Goal: Information Seeking & Learning: Learn about a topic

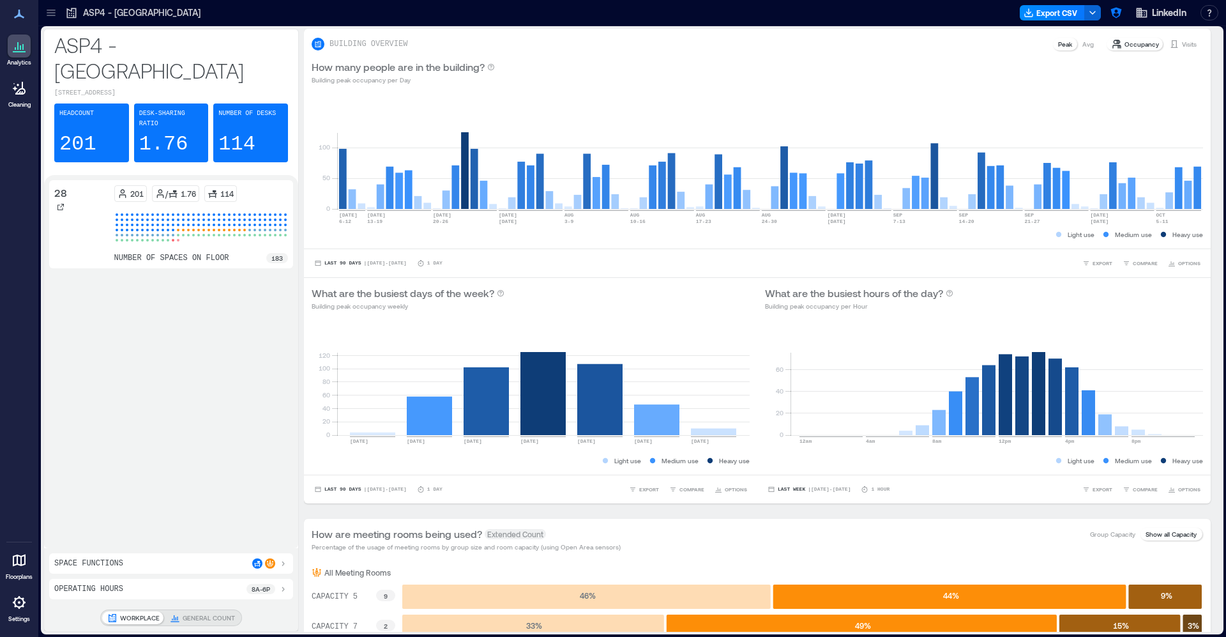
click at [53, 12] on icon at bounding box center [51, 12] width 13 height 13
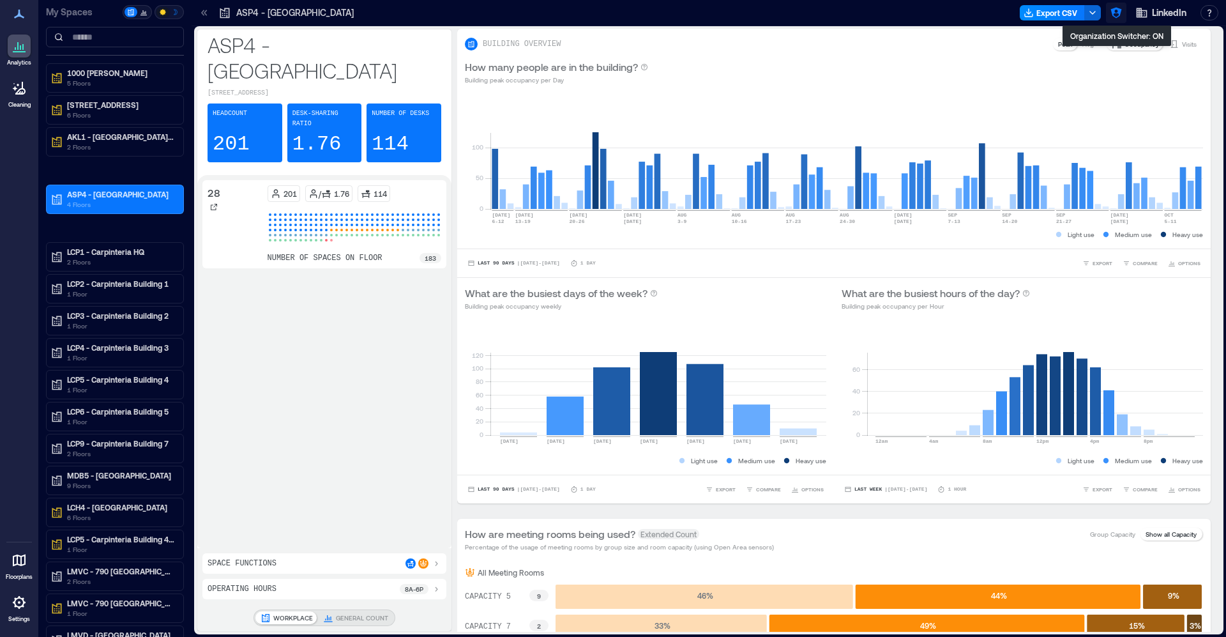
click at [1103, 15] on icon "button" at bounding box center [1116, 12] width 13 height 13
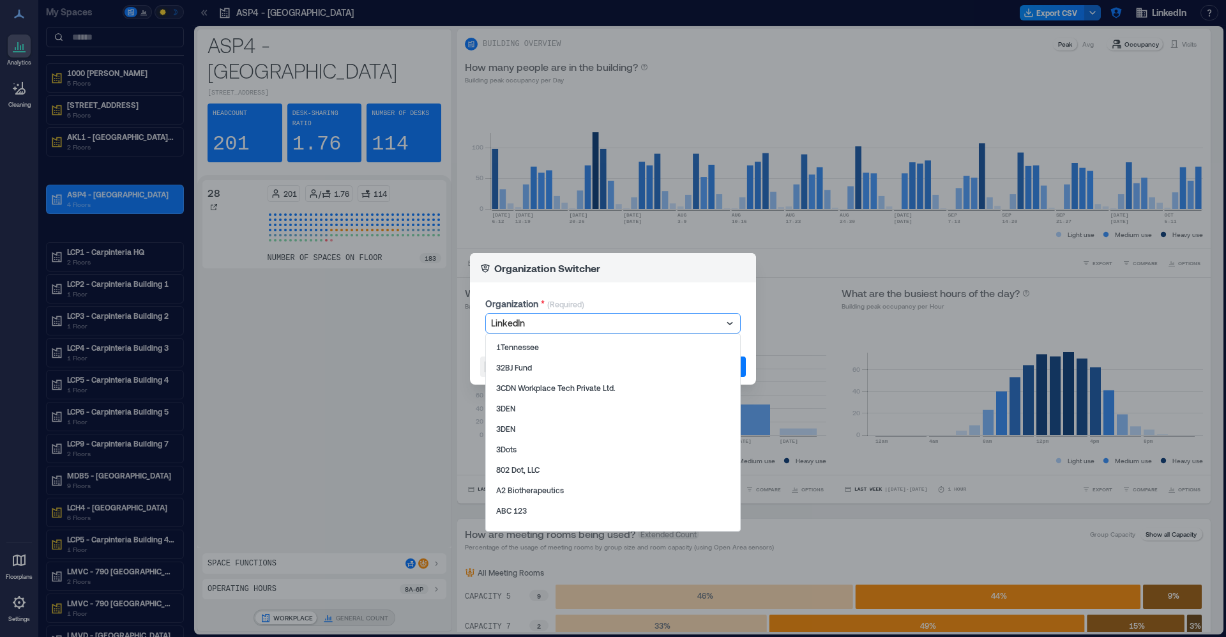
click at [625, 328] on div at bounding box center [606, 322] width 231 height 15
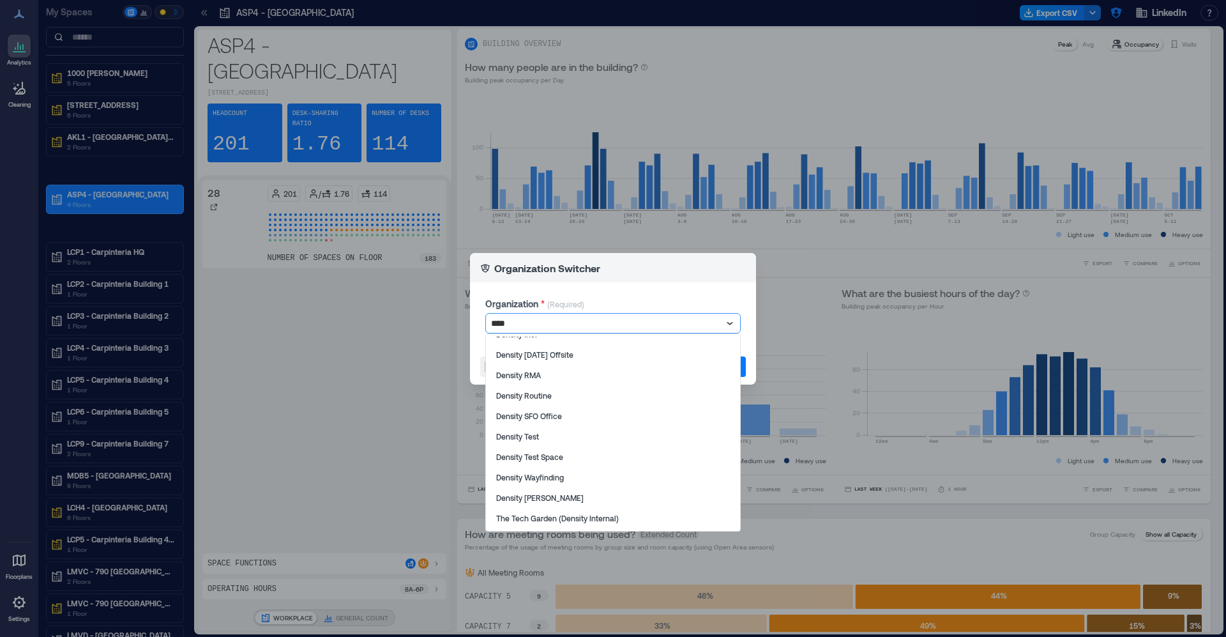
scroll to position [95, 0]
type input "*******"
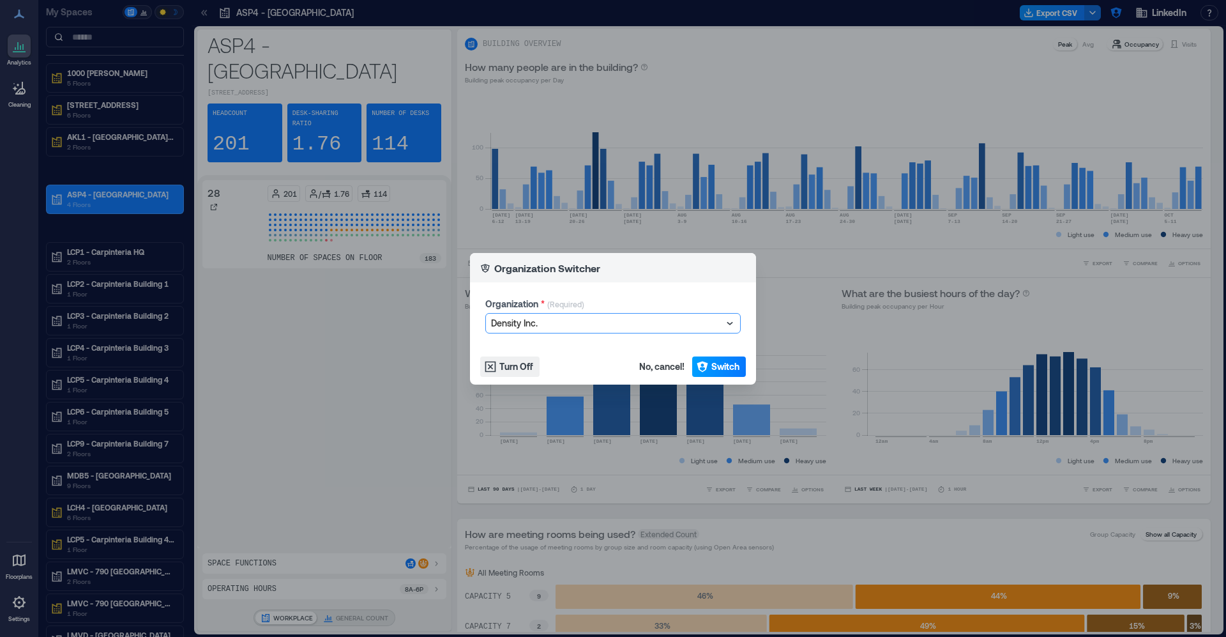
click at [719, 363] on span "Switch" at bounding box center [725, 366] width 28 height 13
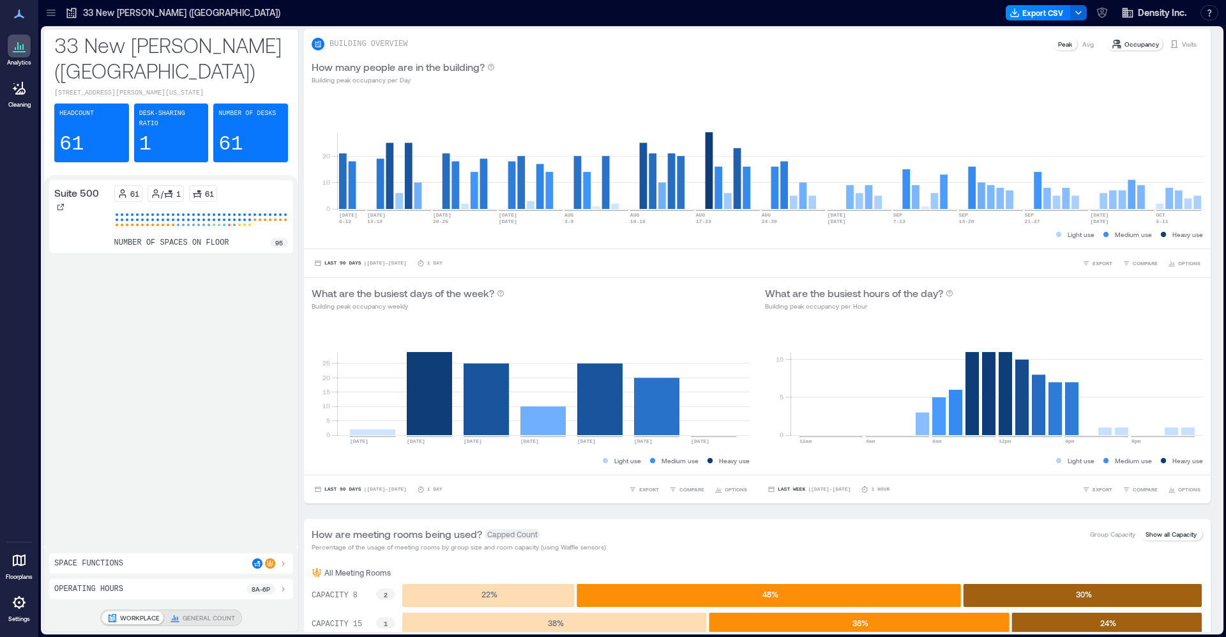
click at [58, 18] on div at bounding box center [51, 13] width 20 height 20
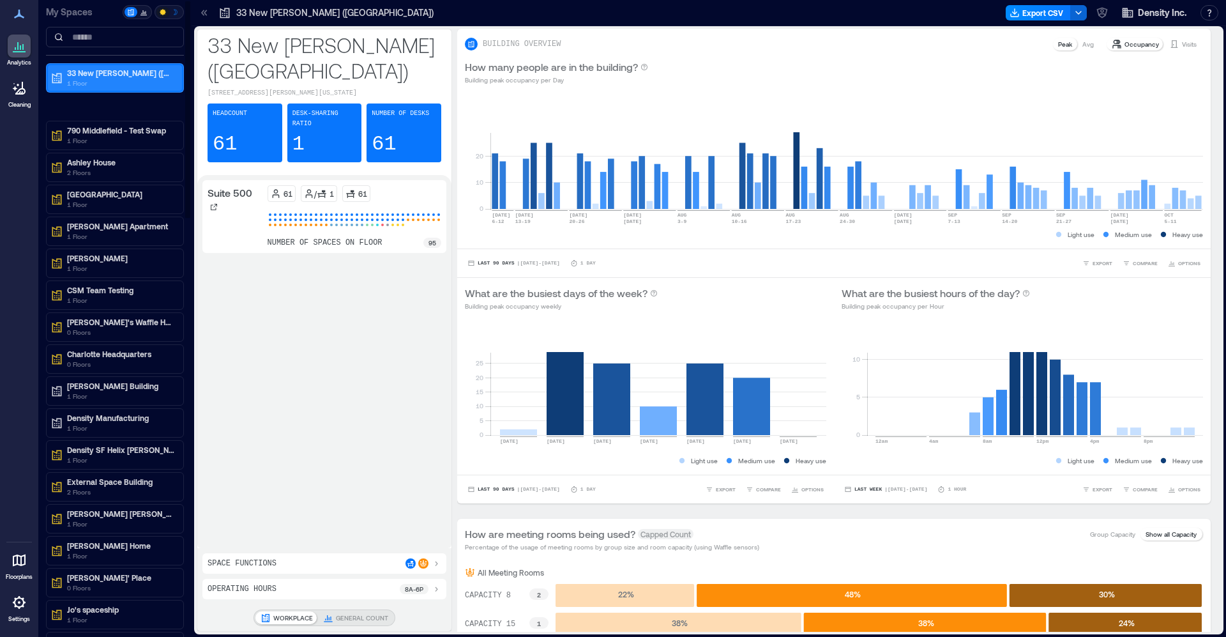
click at [78, 83] on p "1 Floor" at bounding box center [120, 83] width 107 height 10
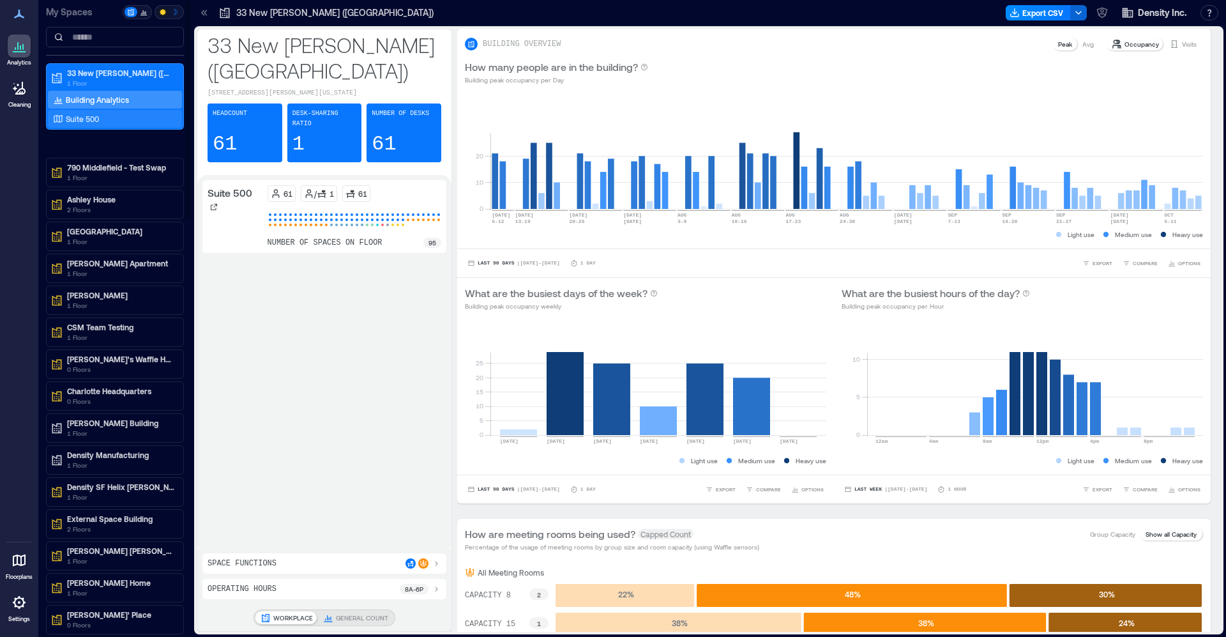
click at [81, 117] on p "Suite 500" at bounding box center [82, 119] width 33 height 10
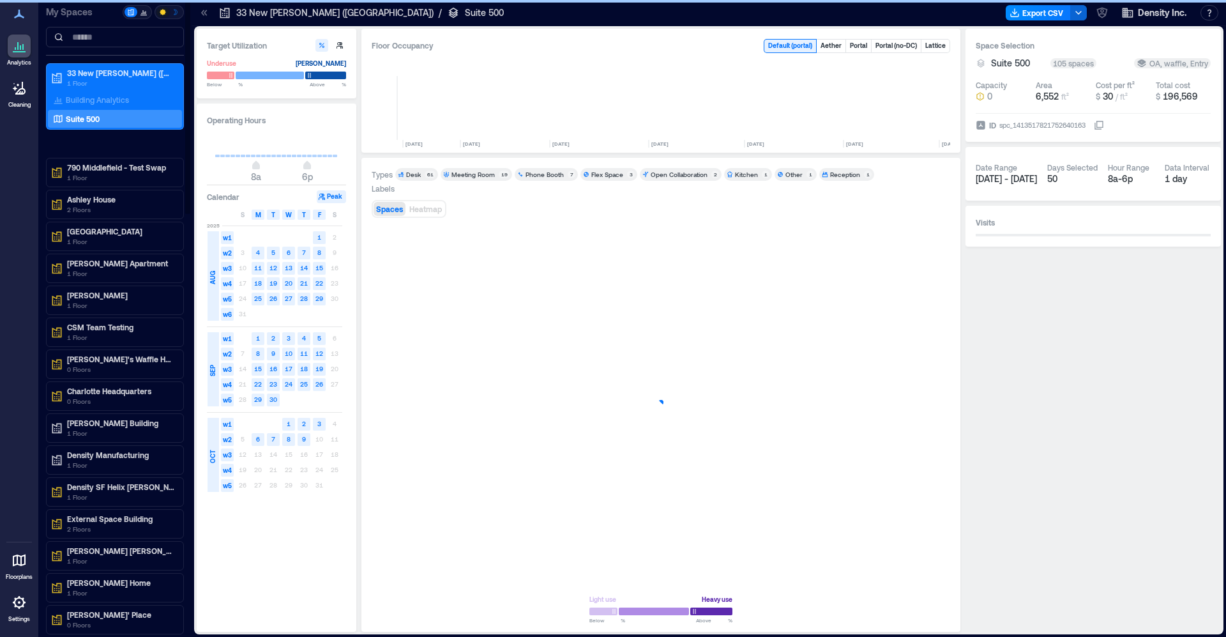
scroll to position [0, 314]
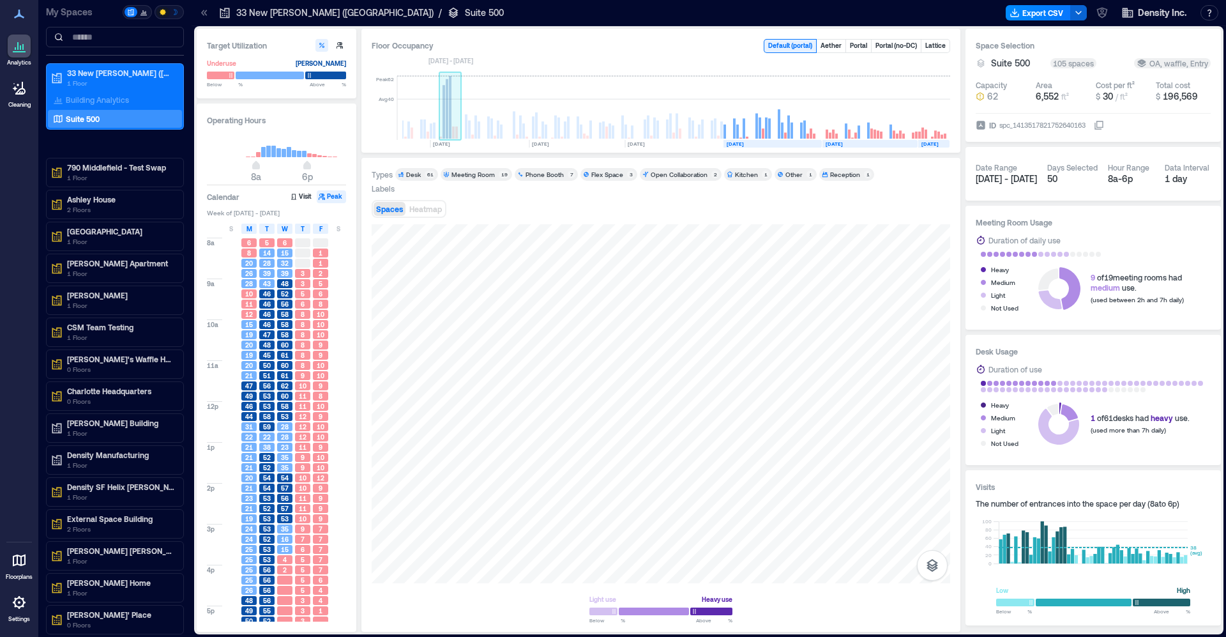
click at [456, 89] on rect at bounding box center [450, 108] width 22 height 64
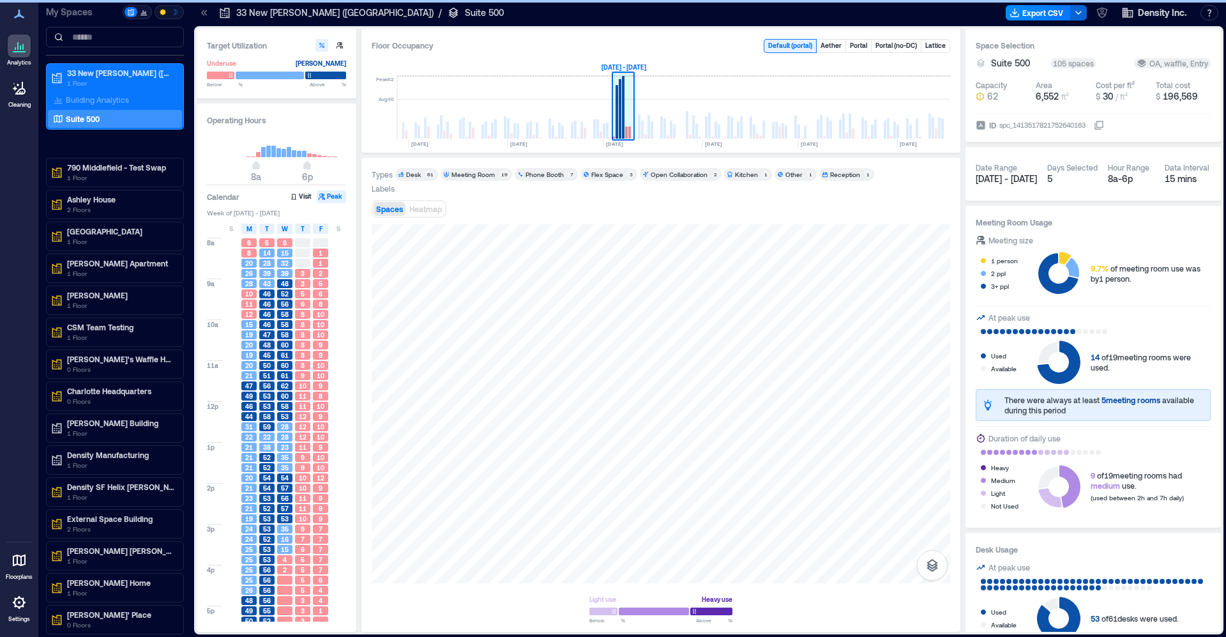
scroll to position [0, 88]
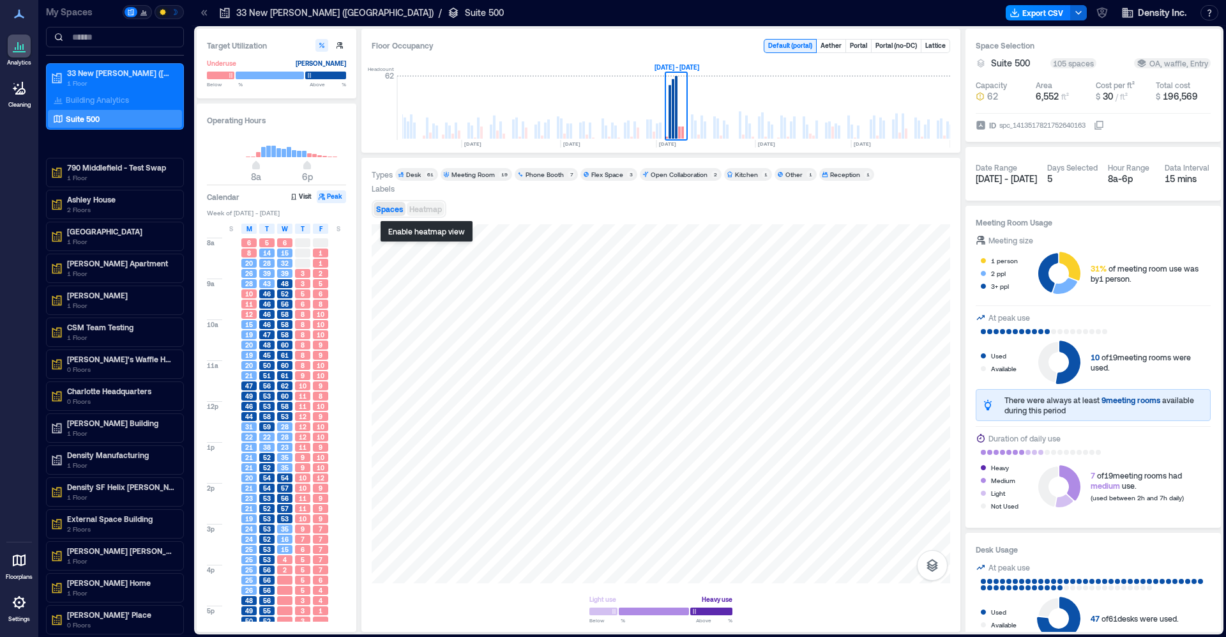
click at [434, 207] on span "Heatmap" at bounding box center [425, 208] width 33 height 9
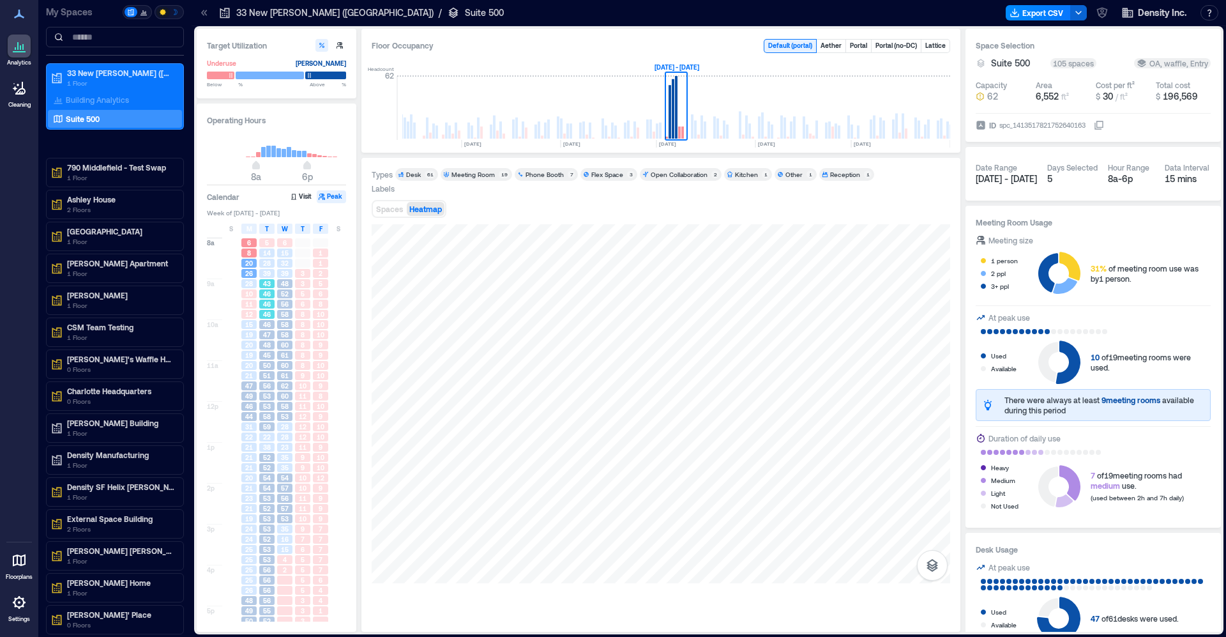
click at [270, 310] on div "46" at bounding box center [267, 314] width 18 height 10
click at [268, 259] on span "28" at bounding box center [267, 263] width 8 height 9
click at [272, 289] on div "43" at bounding box center [267, 283] width 18 height 10
click at [272, 314] on div "46" at bounding box center [266, 314] width 15 height 9
click at [278, 340] on div "60" at bounding box center [285, 345] width 18 height 10
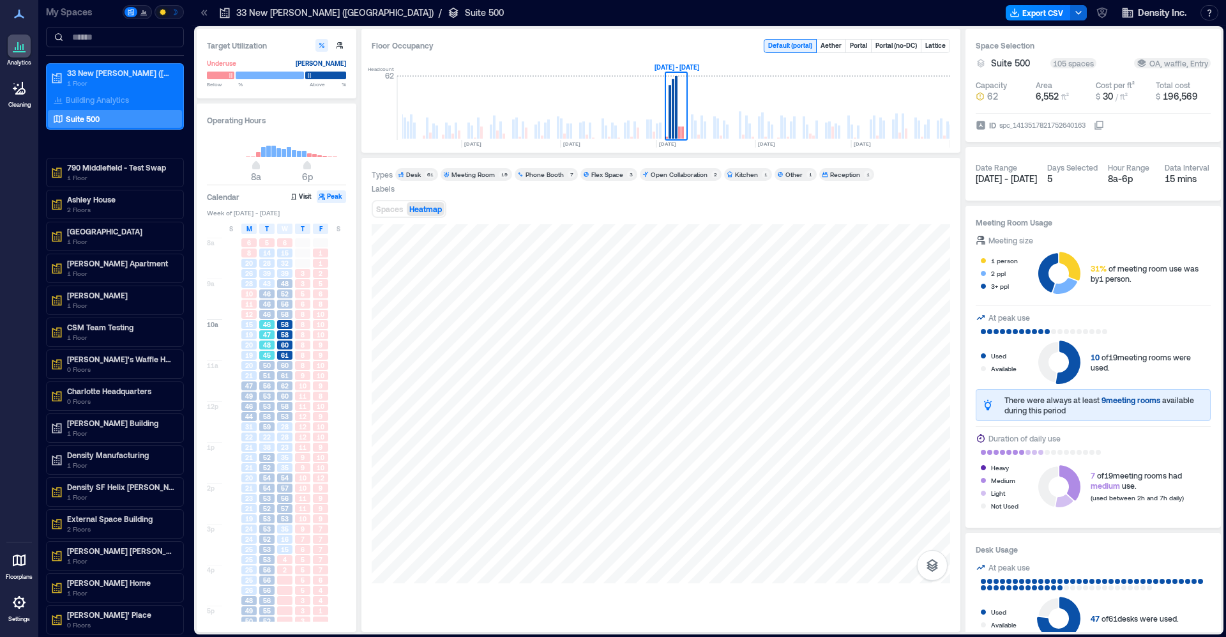
click at [270, 340] on div "48" at bounding box center [267, 345] width 18 height 10
click at [265, 386] on span "56" at bounding box center [267, 385] width 8 height 9
drag, startPoint x: 265, startPoint y: 403, endPoint x: 250, endPoint y: 451, distance: 50.1
click at [265, 403] on span "53" at bounding box center [267, 406] width 8 height 9
click at [250, 450] on span "21" at bounding box center [249, 447] width 8 height 9
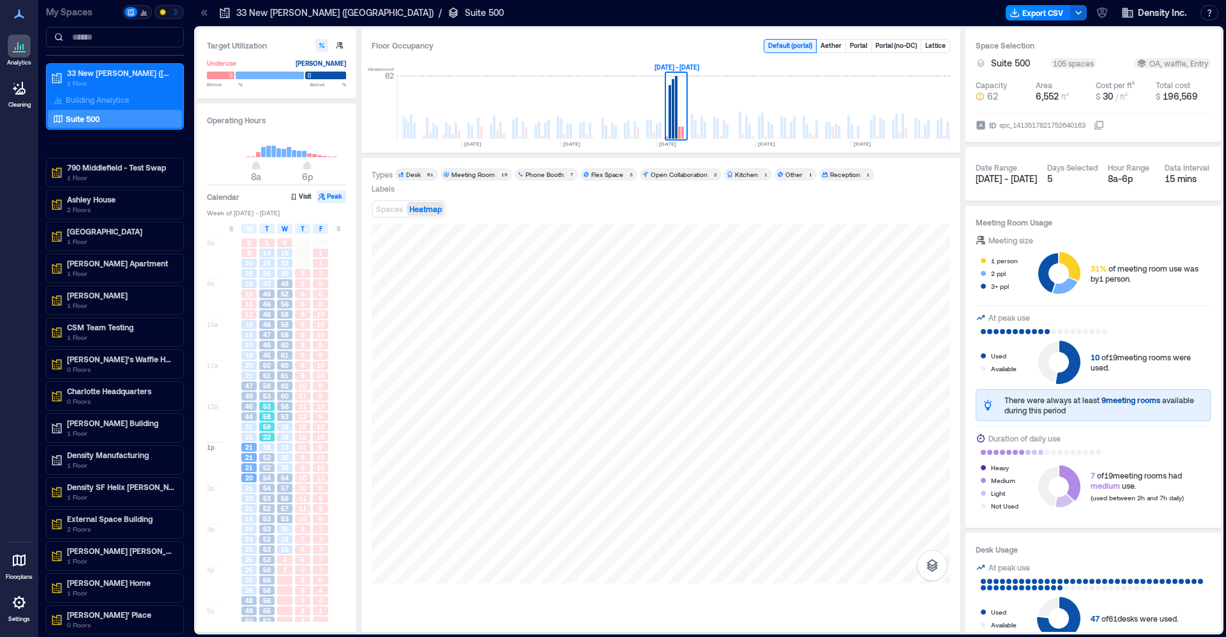
click at [260, 429] on div "59" at bounding box center [266, 426] width 15 height 9
click at [266, 387] on span "56" at bounding box center [267, 385] width 8 height 9
click at [267, 425] on span "59" at bounding box center [267, 426] width 8 height 9
click at [268, 452] on span "38" at bounding box center [267, 447] width 8 height 9
click at [268, 487] on span "54" at bounding box center [267, 487] width 8 height 9
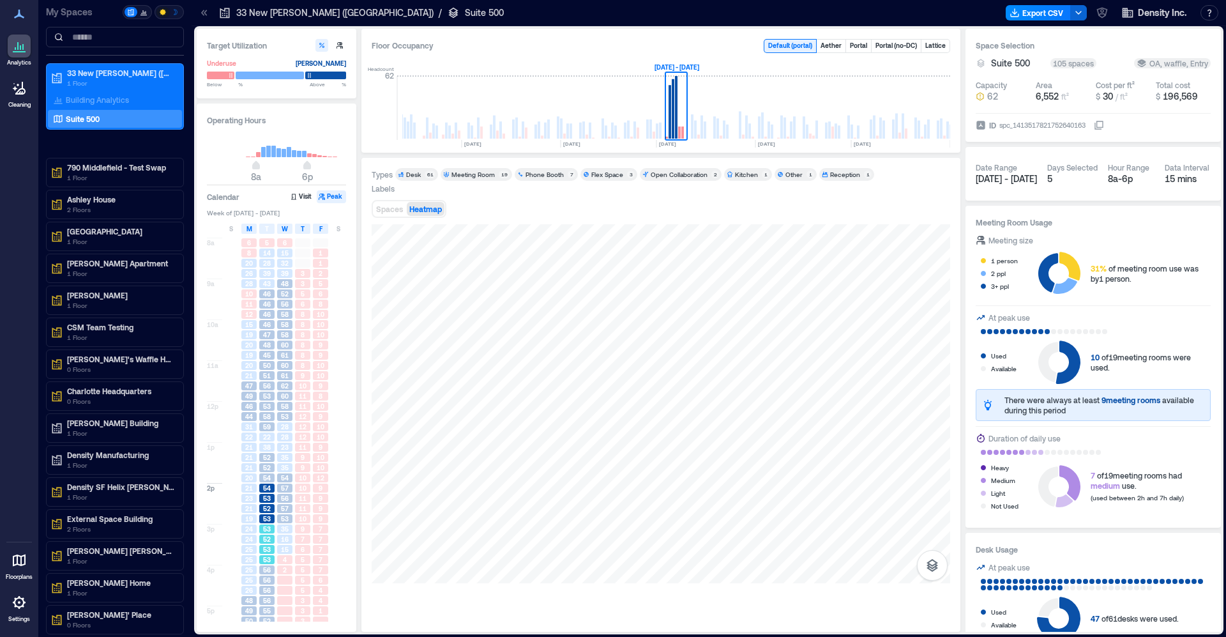
click at [266, 524] on div "53" at bounding box center [267, 529] width 18 height 10
drag, startPoint x: 268, startPoint y: 550, endPoint x: 271, endPoint y: 595, distance: 44.8
click at [268, 550] on span "53" at bounding box center [267, 549] width 8 height 9
click at [271, 596] on div "56" at bounding box center [267, 600] width 18 height 10
click at [271, 609] on span "55" at bounding box center [267, 610] width 8 height 9
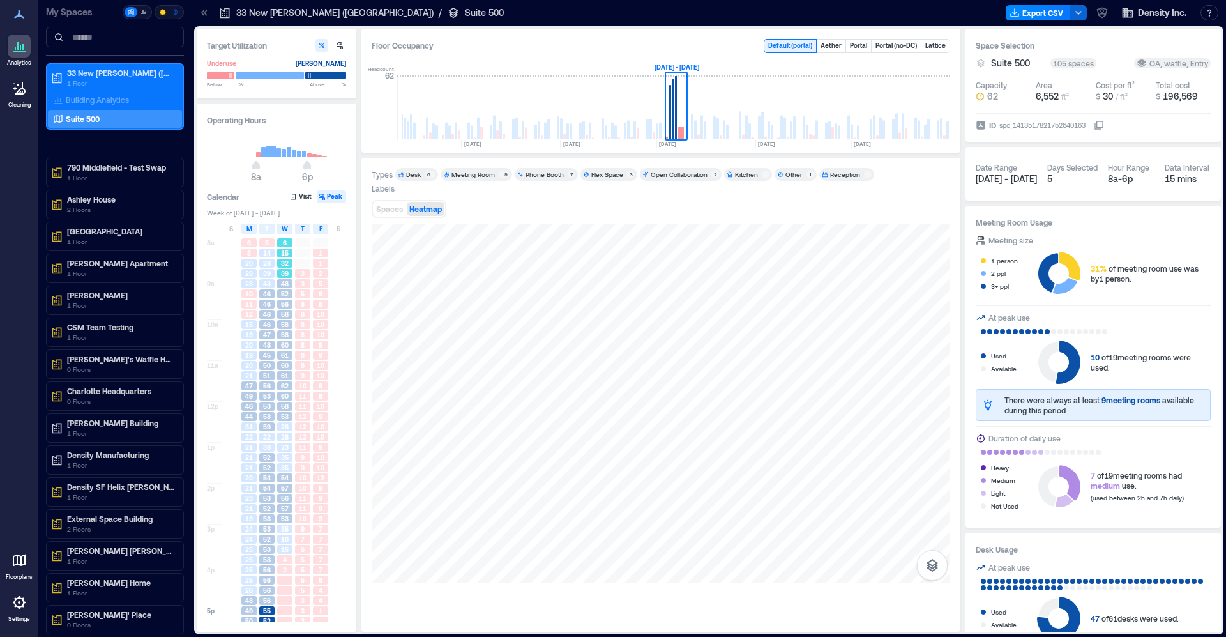
click at [289, 264] on div "32" at bounding box center [284, 263] width 15 height 9
click at [289, 287] on div "48" at bounding box center [284, 283] width 15 height 9
click at [284, 322] on span "58" at bounding box center [285, 324] width 8 height 9
click at [282, 347] on span "60" at bounding box center [285, 344] width 8 height 9
click at [278, 376] on div "61" at bounding box center [284, 375] width 15 height 9
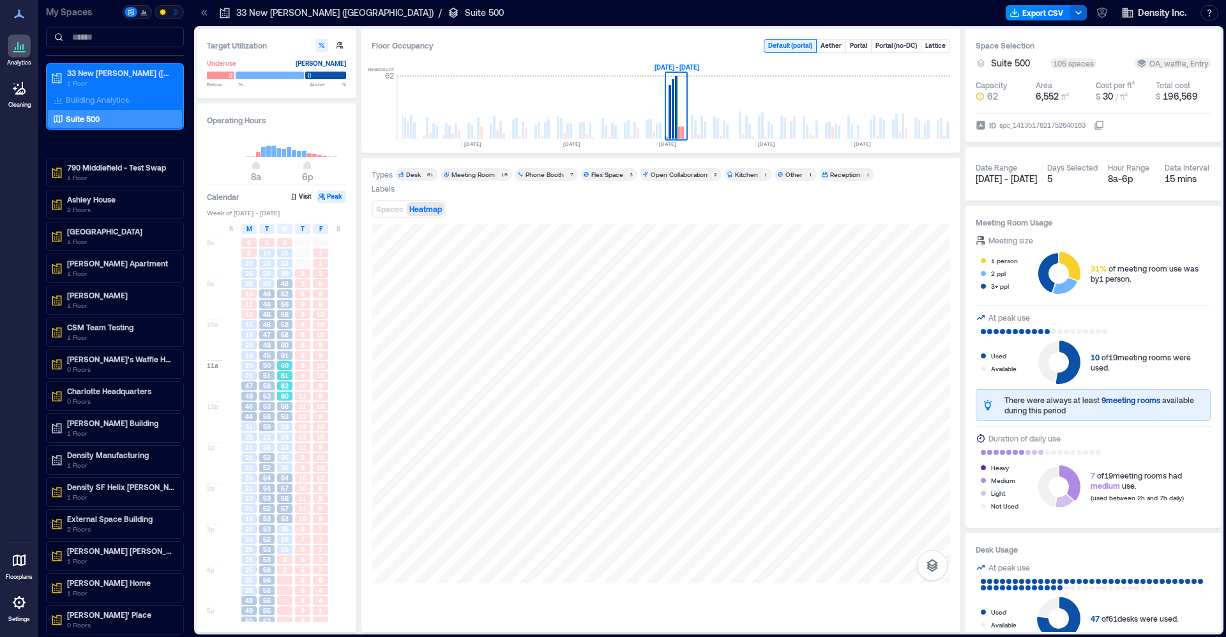
click at [281, 399] on span "60" at bounding box center [285, 395] width 8 height 9
click at [285, 416] on span "53" at bounding box center [285, 416] width 8 height 9
click at [289, 461] on span "35" at bounding box center [285, 457] width 8 height 9
click at [294, 516] on div "10" at bounding box center [303, 518] width 18 height 10
click at [287, 506] on span "57" at bounding box center [285, 508] width 8 height 9
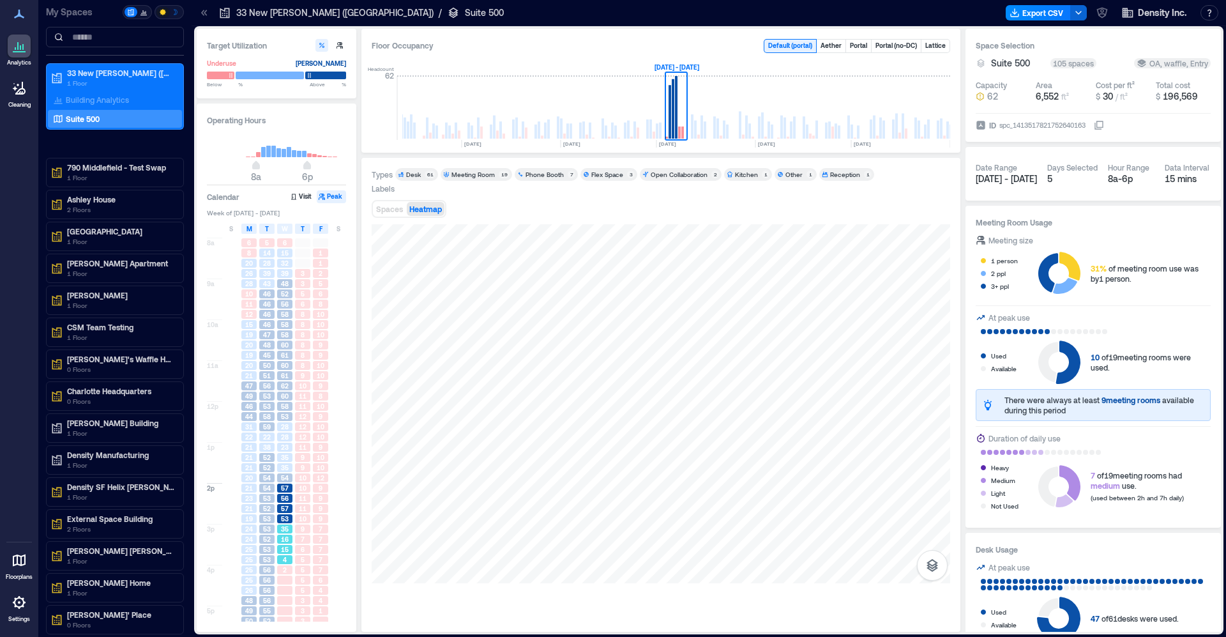
click at [287, 538] on span "16" at bounding box center [285, 539] width 8 height 9
click at [281, 515] on span "53" at bounding box center [285, 518] width 8 height 9
click at [278, 452] on div "23" at bounding box center [285, 447] width 18 height 10
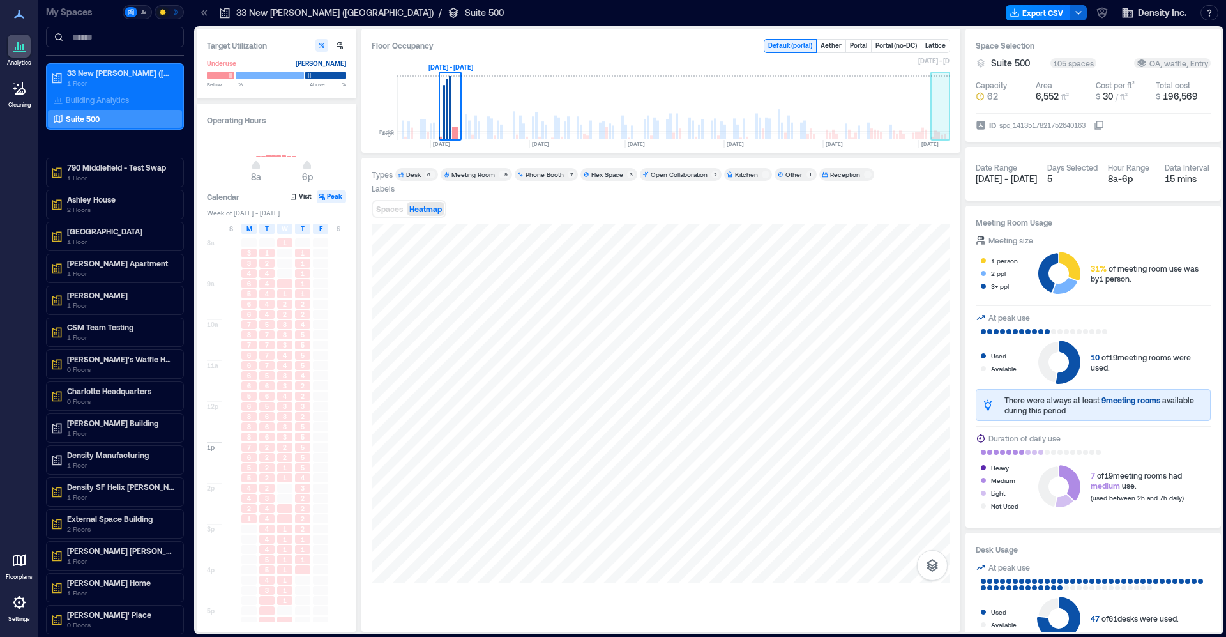
click at [937, 125] on rect at bounding box center [940, 108] width 19 height 64
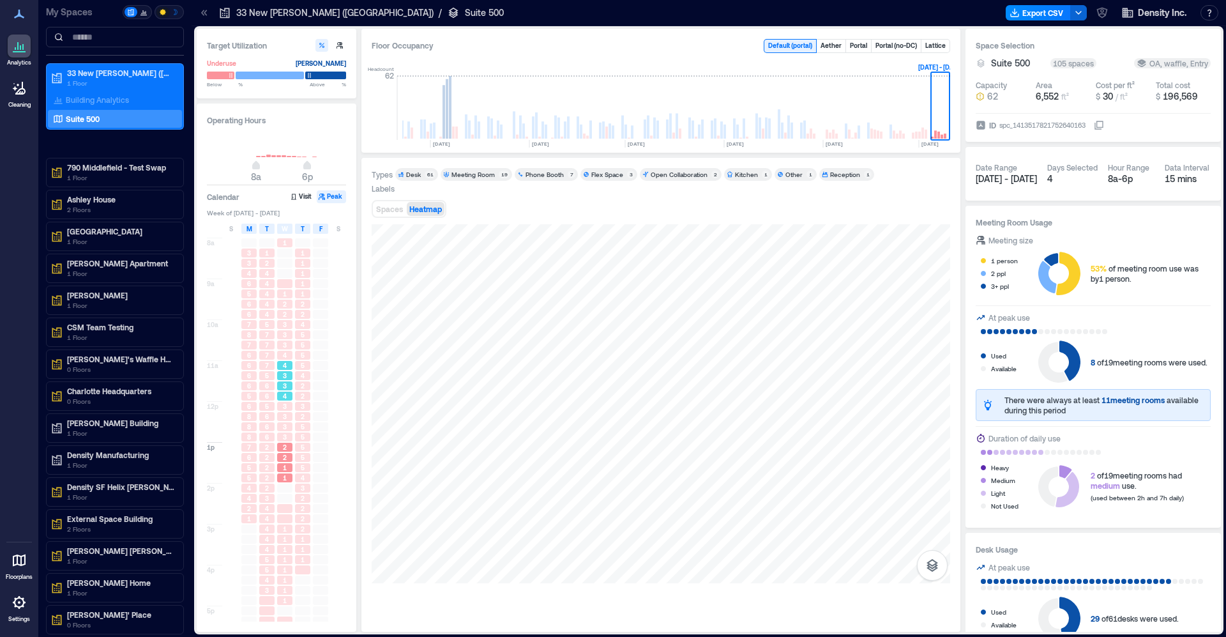
click at [283, 372] on span "3" at bounding box center [285, 375] width 4 height 9
drag, startPoint x: 271, startPoint y: 369, endPoint x: 270, endPoint y: 344, distance: 25.6
click at [271, 369] on div "7" at bounding box center [266, 365] width 15 height 9
click at [270, 340] on div "7" at bounding box center [267, 345] width 18 height 10
click at [273, 391] on div "6" at bounding box center [267, 396] width 18 height 10
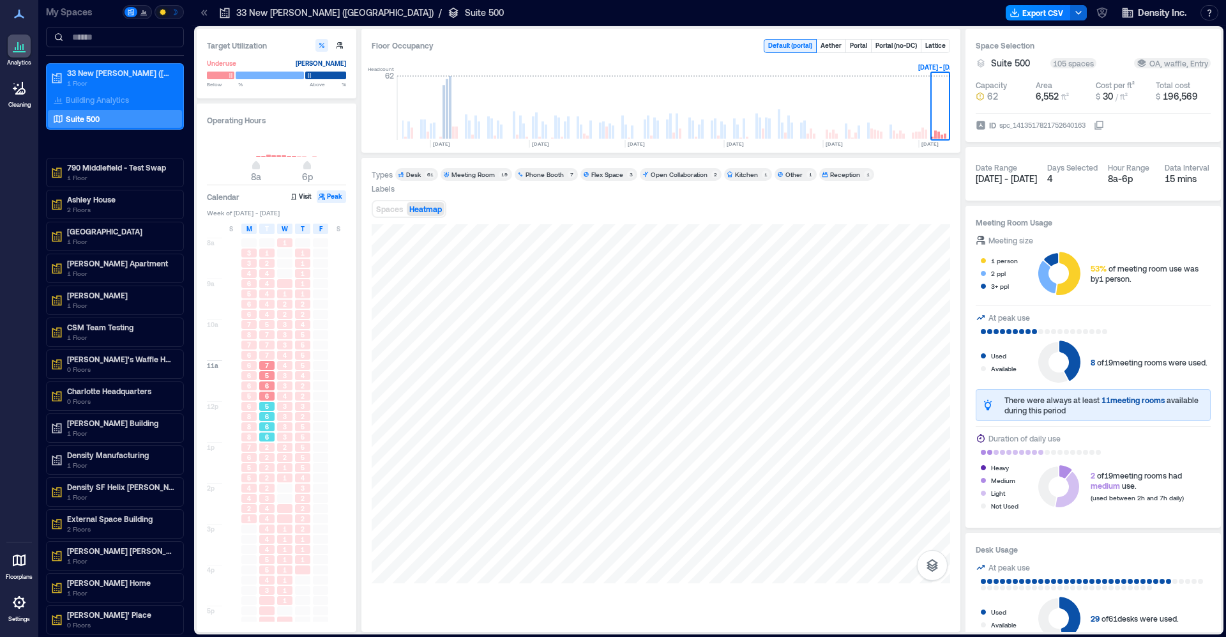
click at [262, 411] on div "5" at bounding box center [266, 406] width 15 height 9
click at [275, 448] on div "2" at bounding box center [267, 447] width 18 height 10
click at [247, 449] on div "7" at bounding box center [248, 447] width 15 height 9
click at [252, 406] on div "6" at bounding box center [248, 406] width 15 height 9
click at [255, 366] on div "6" at bounding box center [248, 365] width 15 height 9
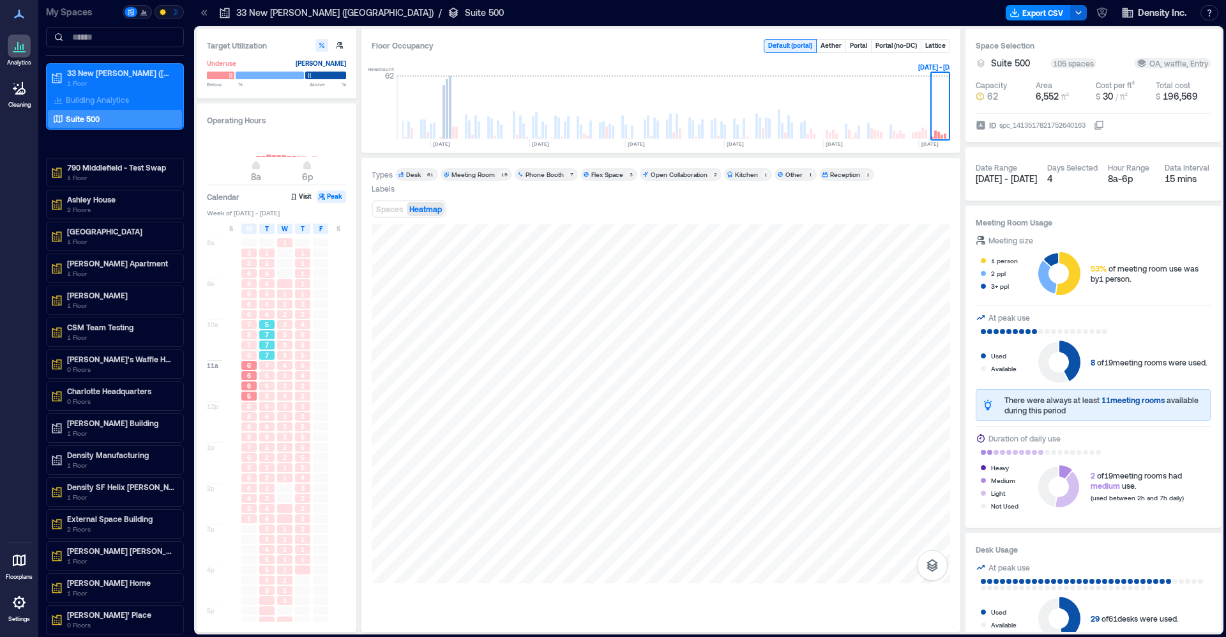
click at [261, 326] on div "5" at bounding box center [266, 324] width 15 height 9
click at [293, 324] on div "3" at bounding box center [285, 324] width 18 height 10
click at [298, 340] on div "5" at bounding box center [303, 335] width 18 height 10
click at [294, 388] on div "2" at bounding box center [303, 386] width 18 height 10
click at [278, 419] on div "3" at bounding box center [284, 416] width 15 height 9
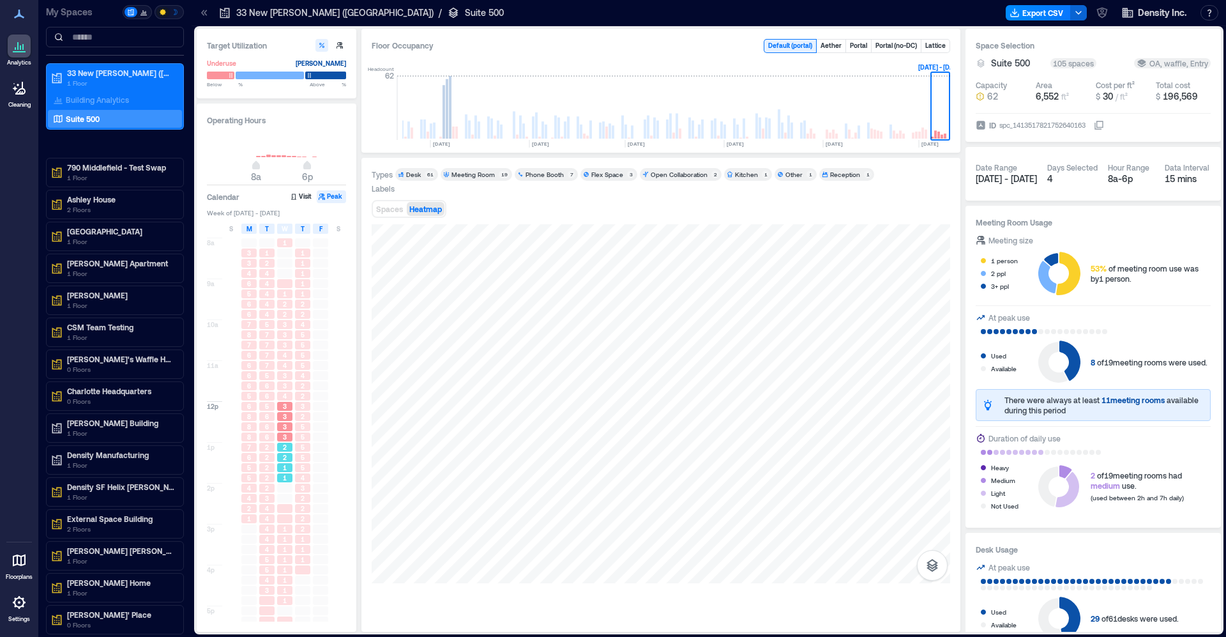
click at [293, 445] on div "2" at bounding box center [285, 447] width 18 height 10
click at [301, 455] on span "5" at bounding box center [303, 457] width 4 height 9
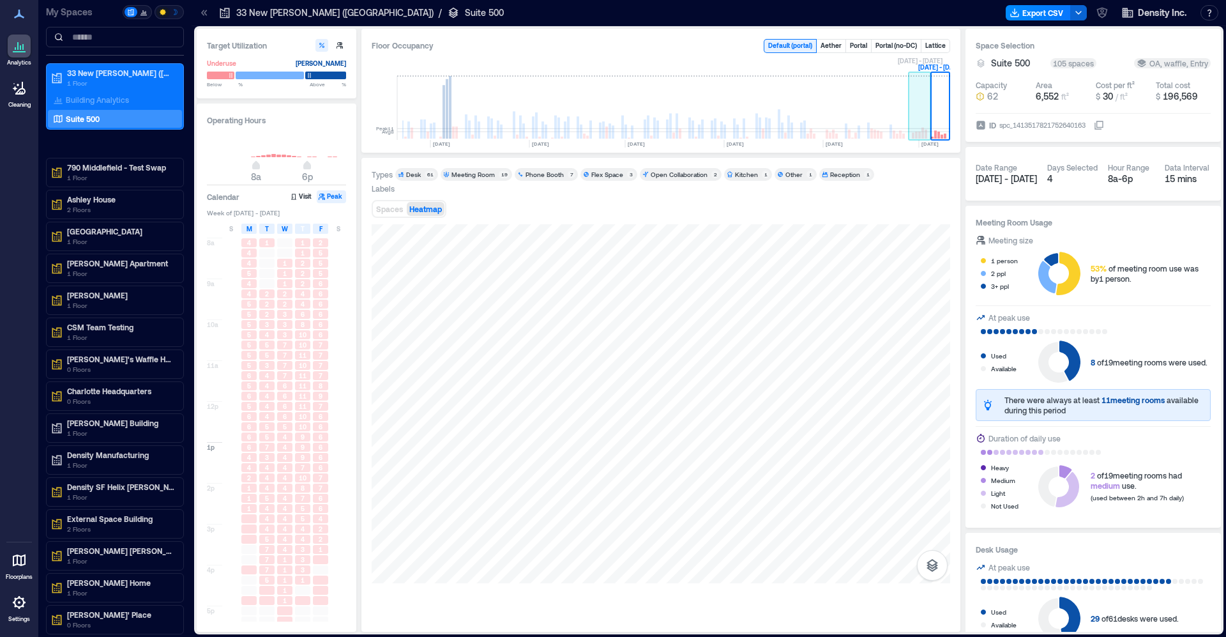
click at [921, 133] on rect at bounding box center [919, 135] width 3 height 7
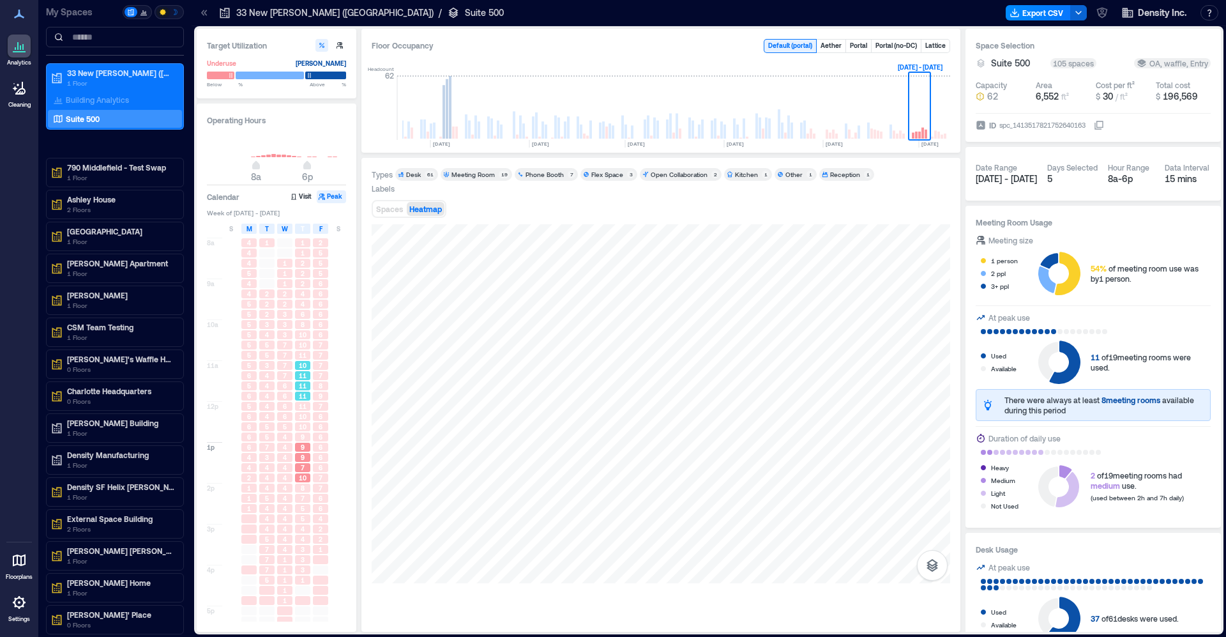
click at [306, 376] on span "11" at bounding box center [303, 375] width 8 height 9
click at [281, 392] on div "6" at bounding box center [284, 395] width 15 height 9
click at [258, 395] on div "4" at bounding box center [267, 396] width 18 height 10
click at [254, 415] on div "6" at bounding box center [248, 416] width 15 height 9
click at [264, 439] on div "5" at bounding box center [266, 436] width 15 height 9
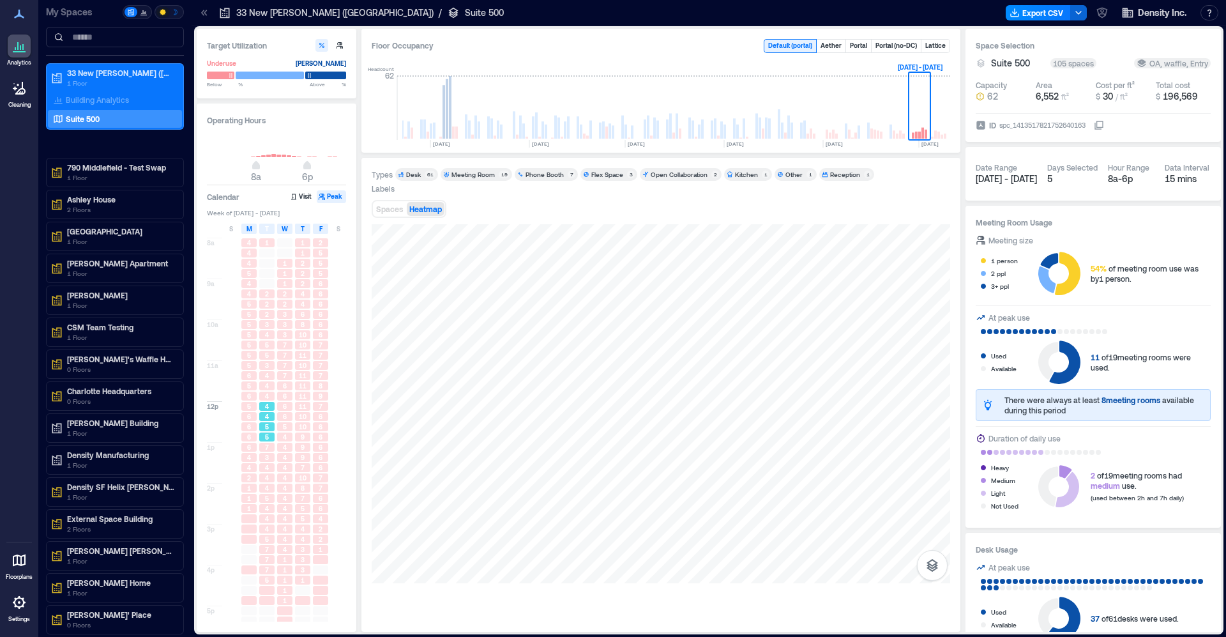
click at [276, 459] on div "4" at bounding box center [285, 457] width 18 height 10
click at [268, 503] on div "1 2 2 2 3 4 5 5 3 4 4 4 4 4 5 5 7 3 4 4 4 5 4 4 4 5 7 7 7 5" at bounding box center [267, 442] width 18 height 409
click at [290, 501] on div "4" at bounding box center [284, 498] width 15 height 9
click at [300, 490] on div "8" at bounding box center [302, 487] width 15 height 9
click at [301, 459] on span "9" at bounding box center [303, 457] width 4 height 9
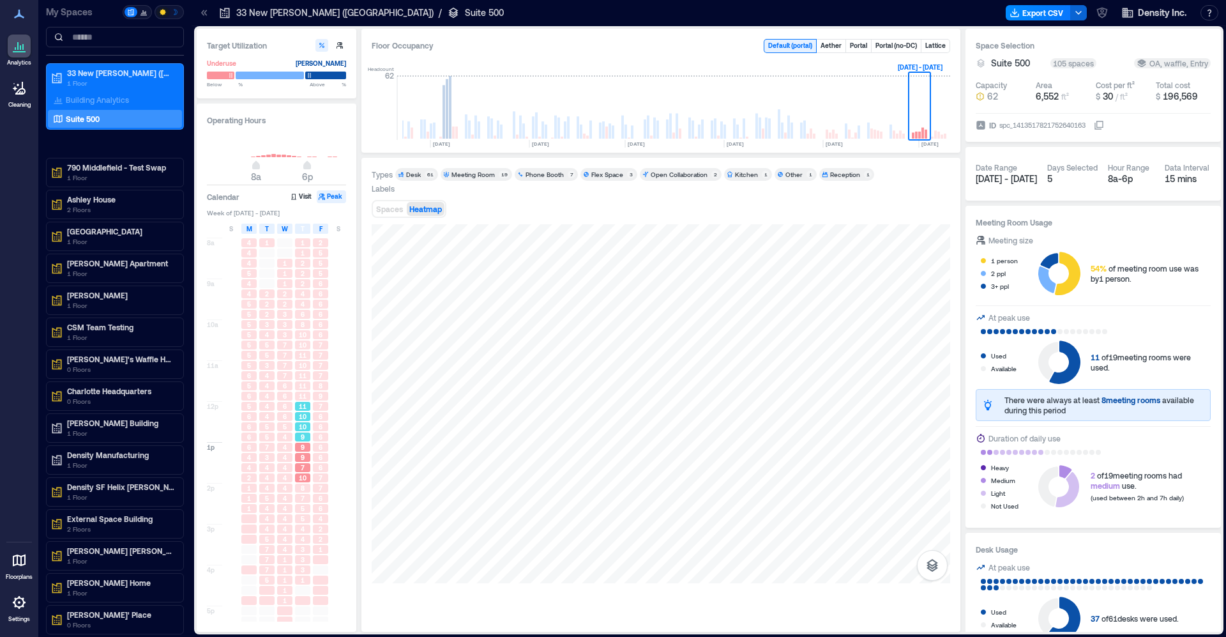
click at [301, 423] on span "10" at bounding box center [303, 426] width 8 height 9
click at [305, 393] on span "11" at bounding box center [303, 395] width 8 height 9
drag, startPoint x: 319, startPoint y: 381, endPoint x: 310, endPoint y: 347, distance: 35.0
click at [319, 381] on div "8" at bounding box center [321, 386] width 18 height 10
click at [310, 346] on div "10" at bounding box center [303, 345] width 18 height 10
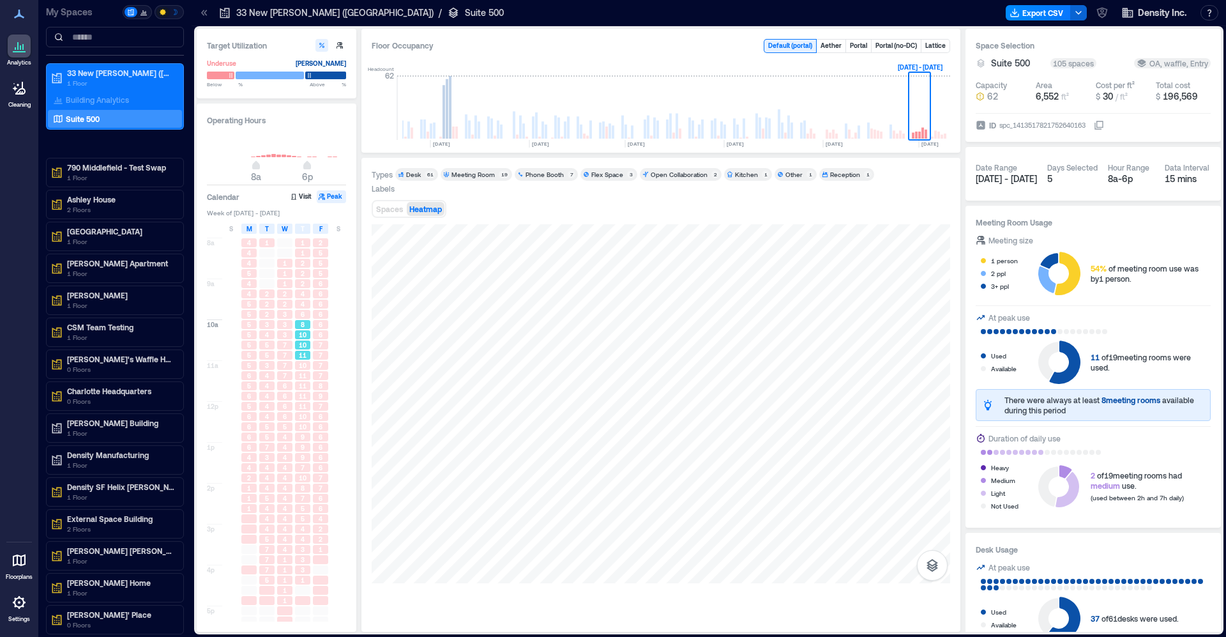
click at [310, 330] on div "8" at bounding box center [303, 324] width 18 height 10
click at [265, 328] on span "3" at bounding box center [267, 324] width 4 height 9
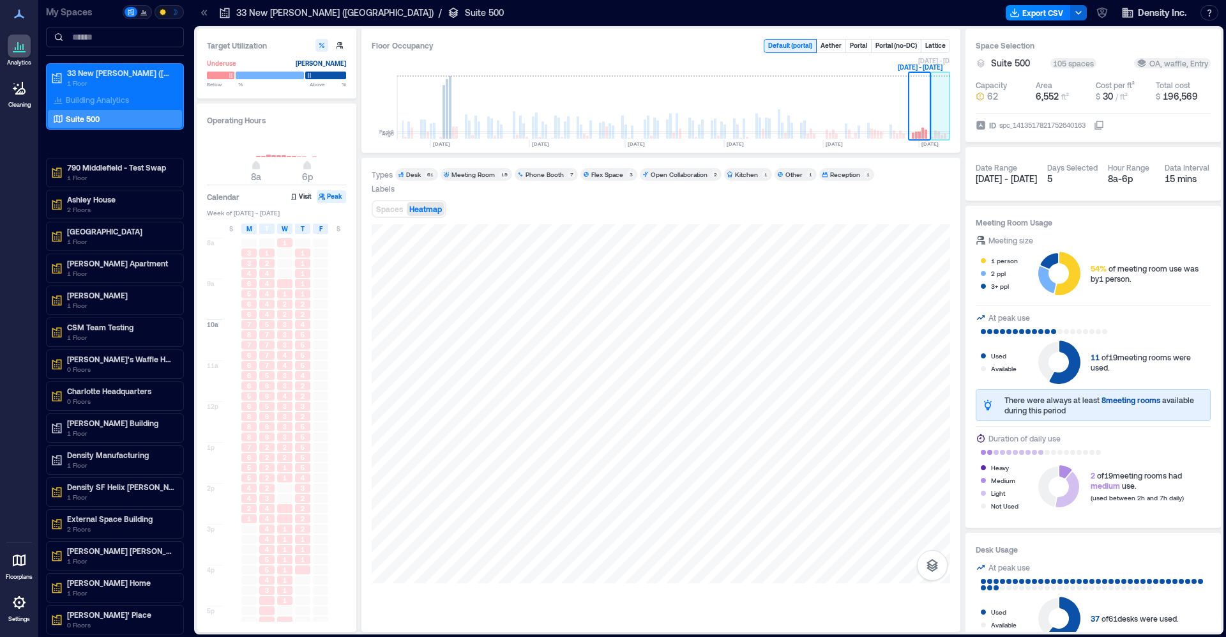
click at [931, 92] on rect at bounding box center [940, 108] width 19 height 64
